Goal: Navigation & Orientation: Understand site structure

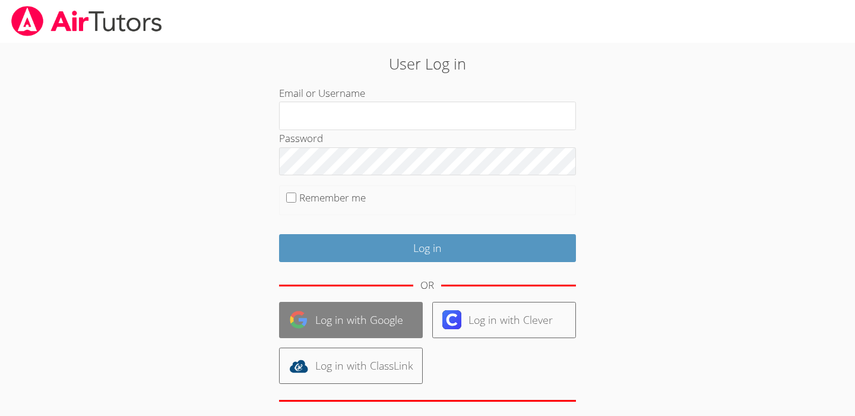
click at [344, 316] on link "Log in with Google" at bounding box center [351, 320] width 144 height 36
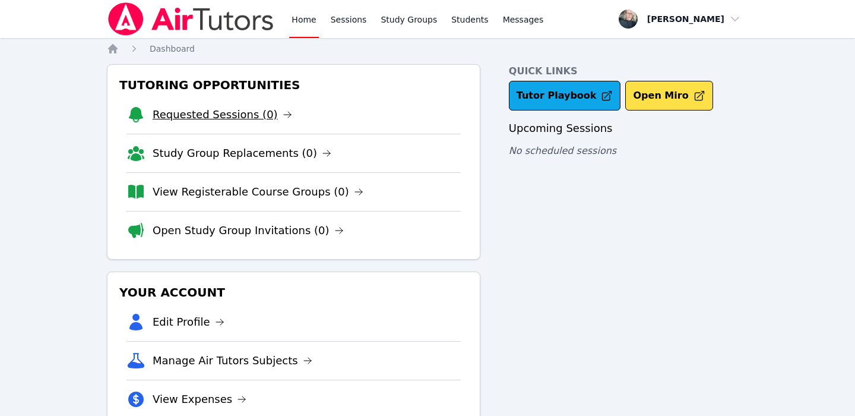
click at [235, 114] on link "Requested Sessions (0)" at bounding box center [222, 114] width 139 height 17
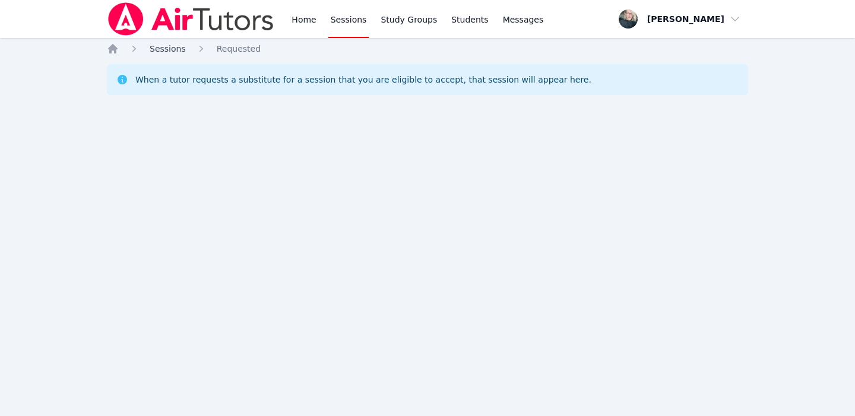
click at [165, 53] on span "Sessions" at bounding box center [168, 48] width 36 height 9
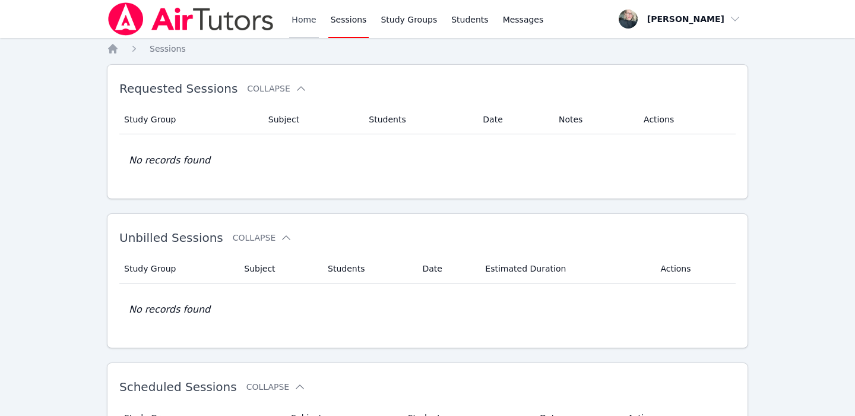
click at [300, 15] on link "Home" at bounding box center [303, 19] width 29 height 38
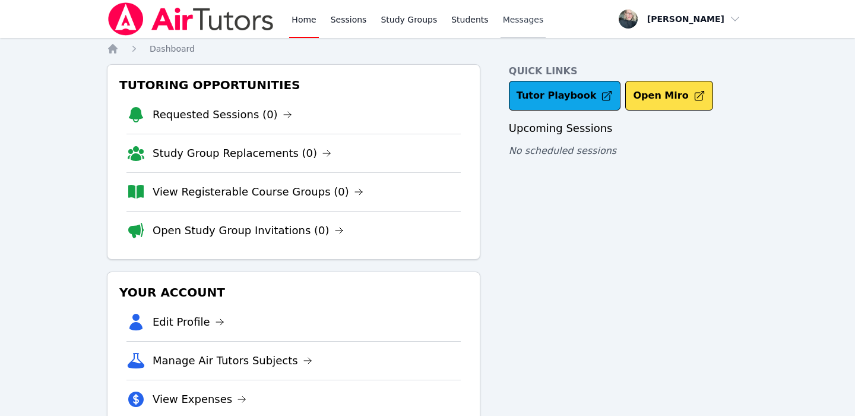
click at [522, 23] on span "Messages" at bounding box center [523, 20] width 41 height 12
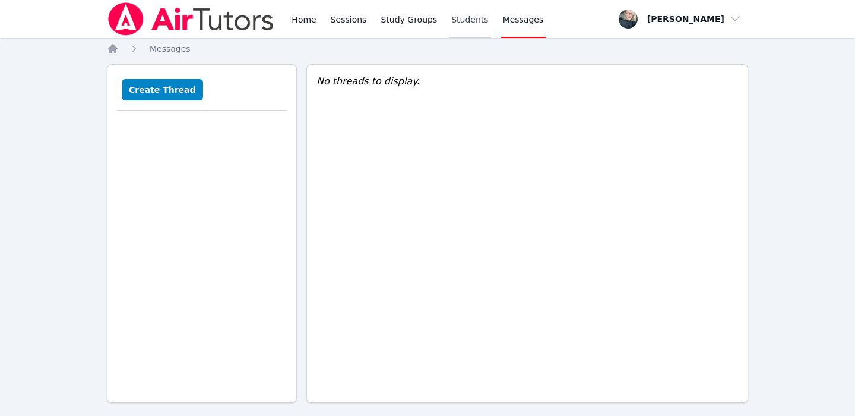
click at [456, 10] on link "Students" at bounding box center [470, 19] width 42 height 38
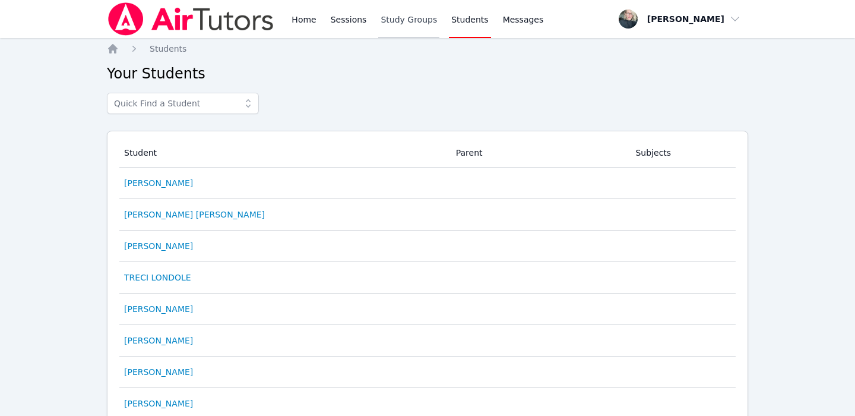
click at [410, 23] on link "Study Groups" at bounding box center [408, 19] width 61 height 38
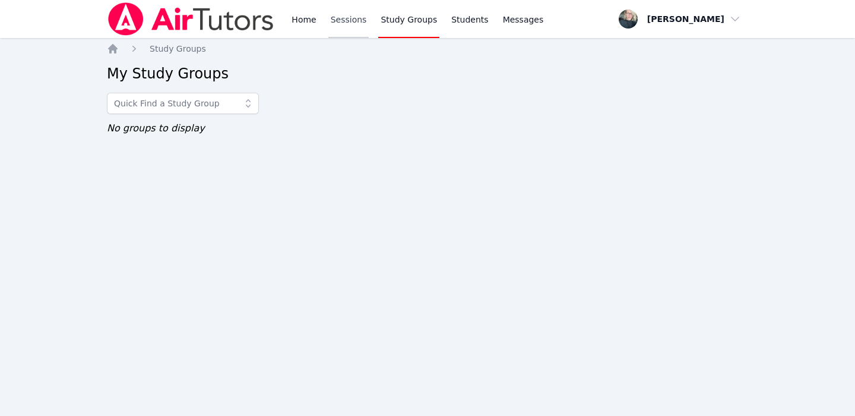
click at [347, 20] on link "Sessions" at bounding box center [348, 19] width 41 height 38
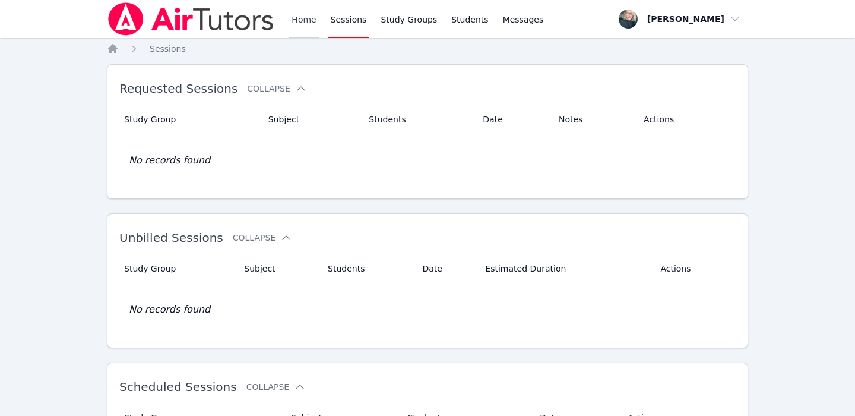
click at [306, 18] on link "Home" at bounding box center [303, 19] width 29 height 38
